Goal: Task Accomplishment & Management: Complete application form

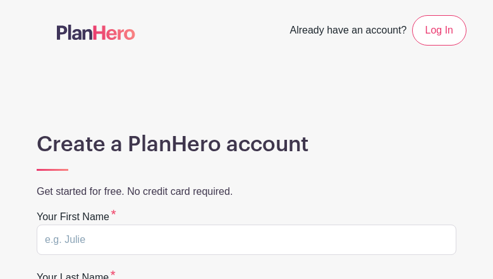
type input "EzMYLAlJdsrb"
type input "RIXkkrmlQ"
type input "franz.weigelt@onlinehome.de"
